Goal: Transaction & Acquisition: Purchase product/service

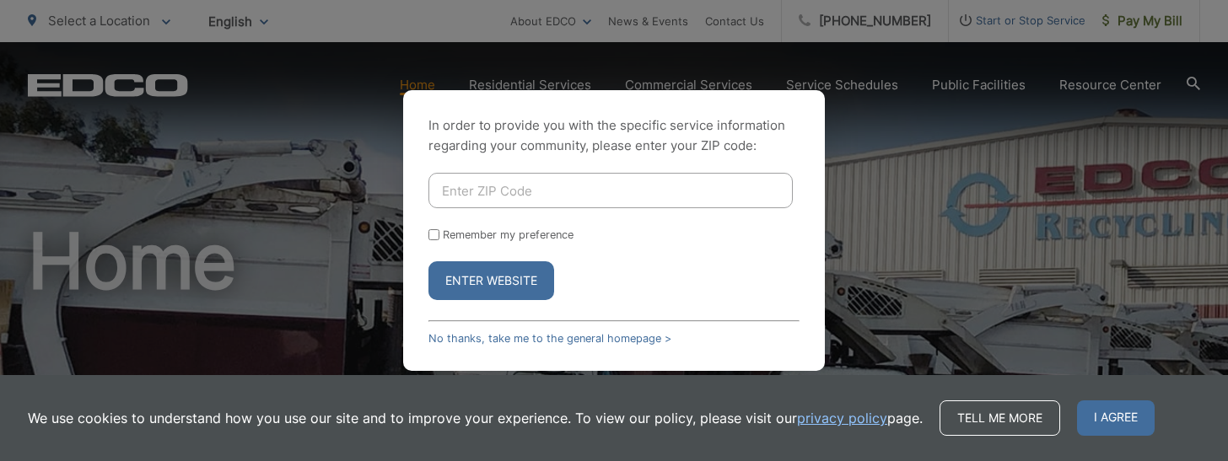
click at [465, 193] on input "Enter ZIP Code" at bounding box center [610, 190] width 364 height 35
click at [670, 272] on div "Enter Website" at bounding box center [613, 280] width 371 height 39
click at [579, 337] on link "No thanks, take me to the general homepage >" at bounding box center [549, 338] width 243 height 13
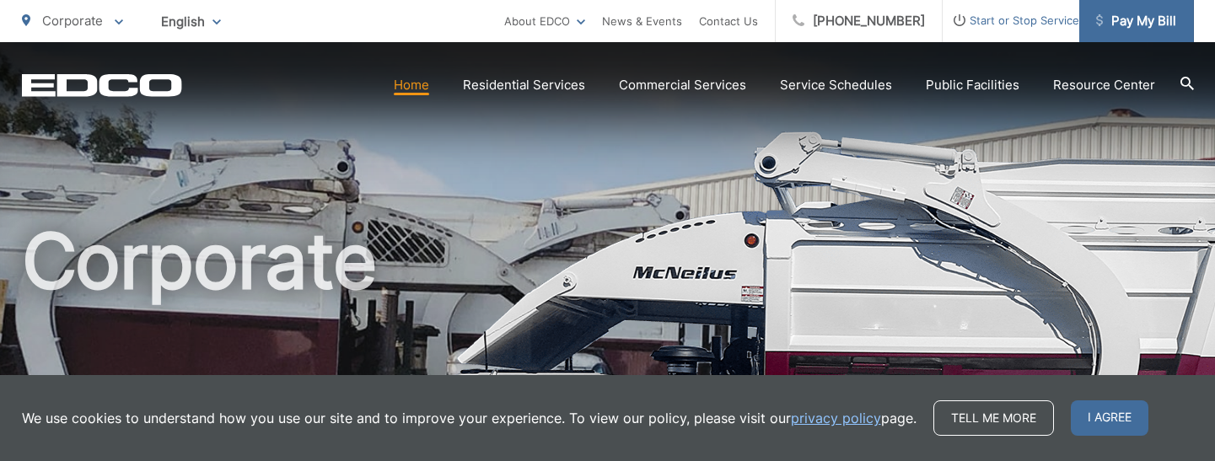
click at [1126, 20] on span "Pay My Bill" at bounding box center [1136, 21] width 80 height 20
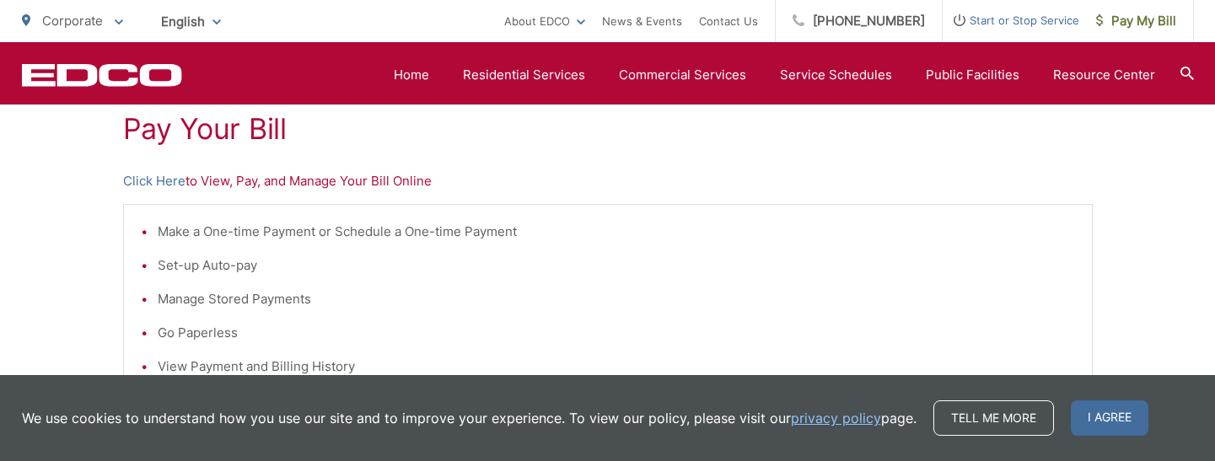
scroll to position [327, 0]
click at [174, 182] on link "Click Here" at bounding box center [154, 180] width 62 height 20
